Goal: Transaction & Acquisition: Purchase product/service

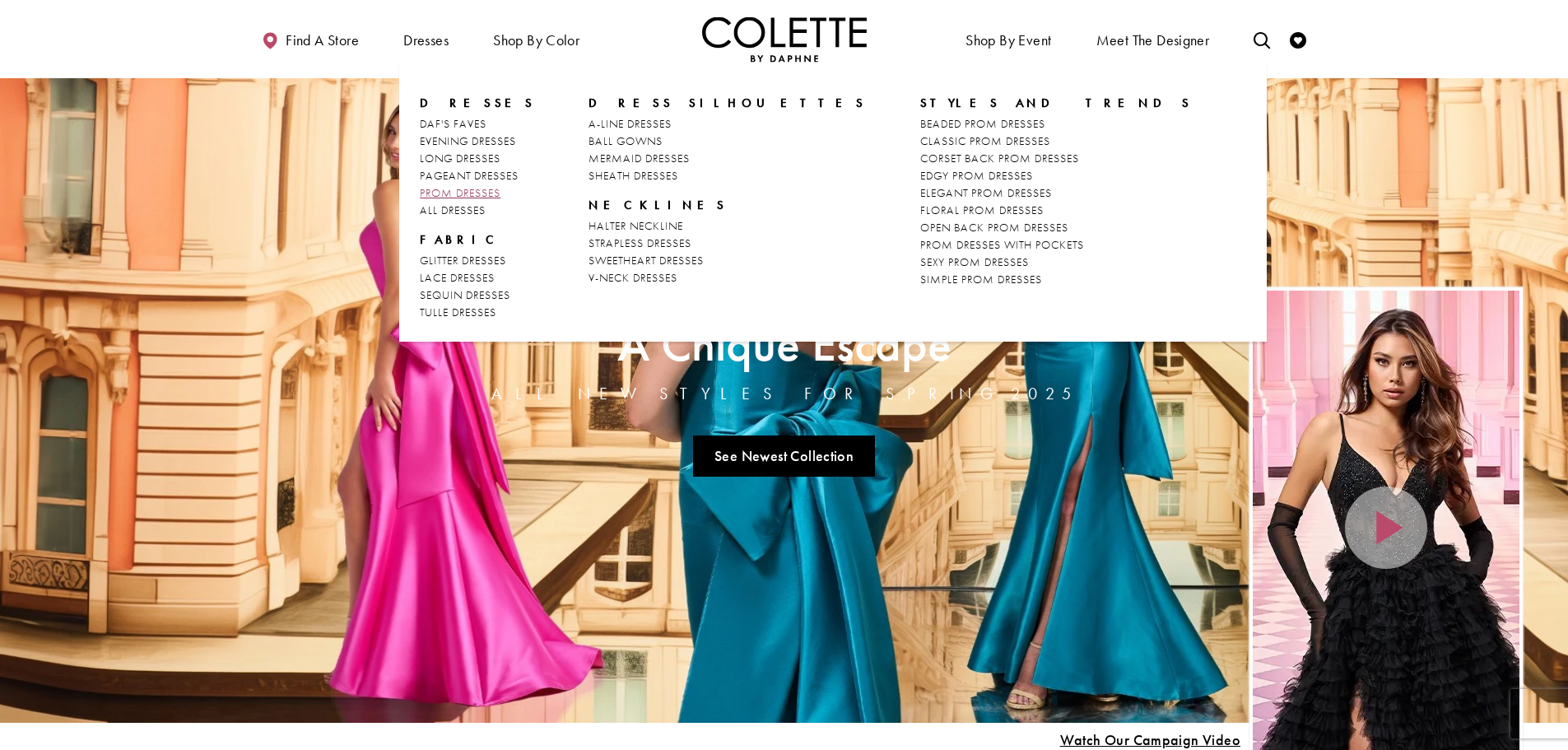
click at [474, 196] on span "PROM DRESSES" at bounding box center [460, 192] width 80 height 15
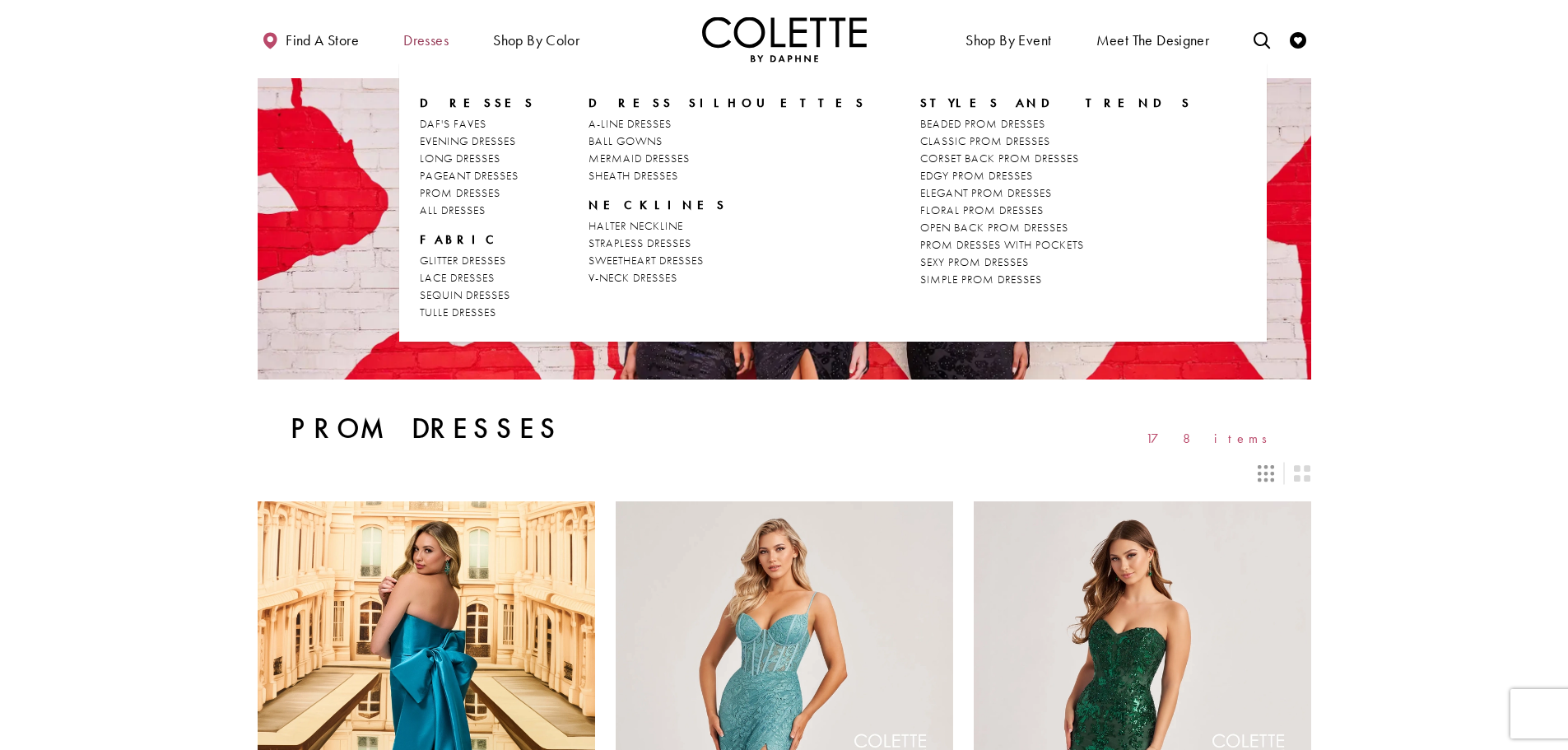
click at [425, 42] on span "Dresses" at bounding box center [426, 40] width 46 height 16
click at [484, 208] on span "ALL DRESSES" at bounding box center [453, 210] width 66 height 15
